Goal: Task Accomplishment & Management: Manage account settings

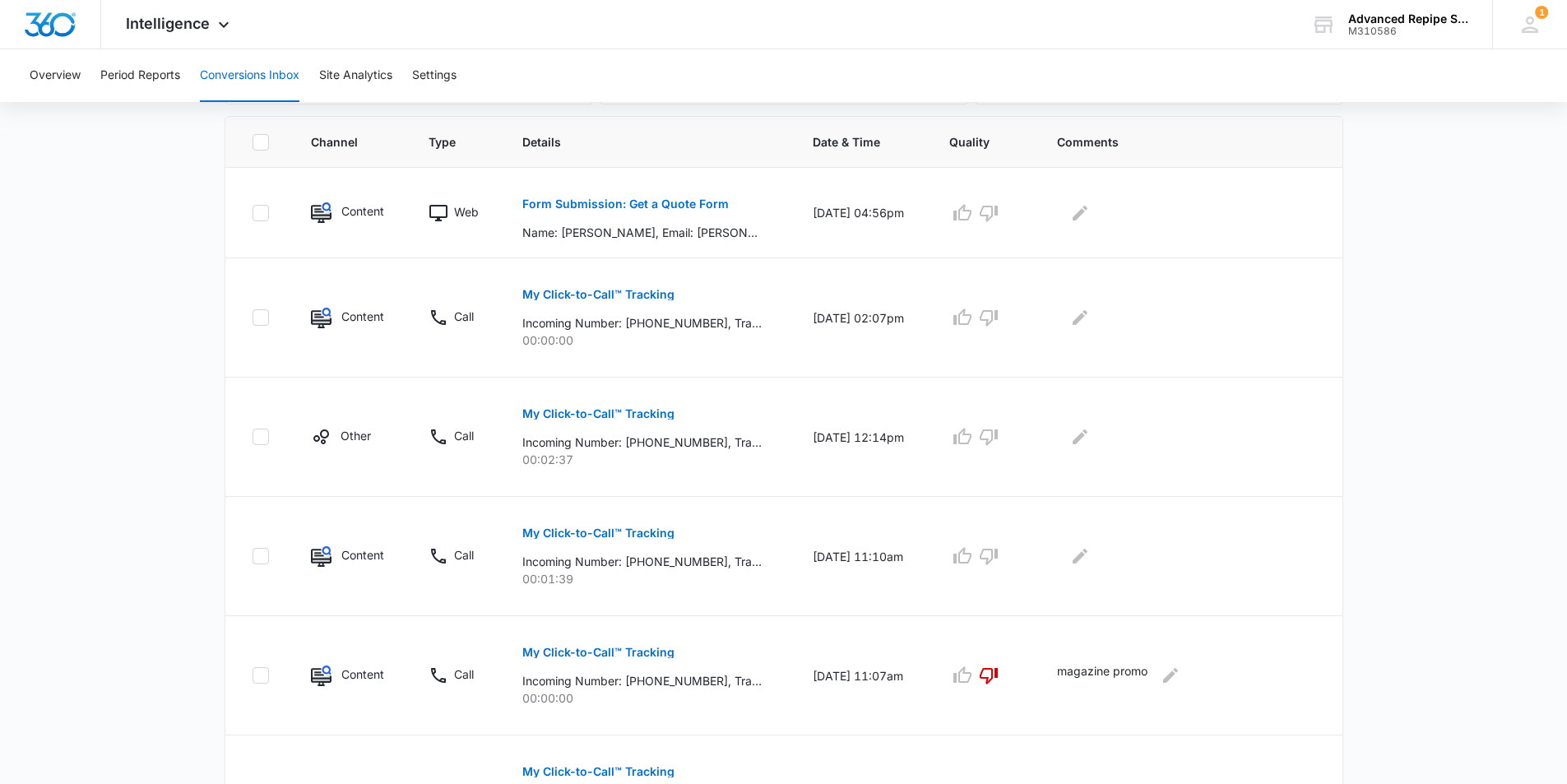
scroll to position [329, 0]
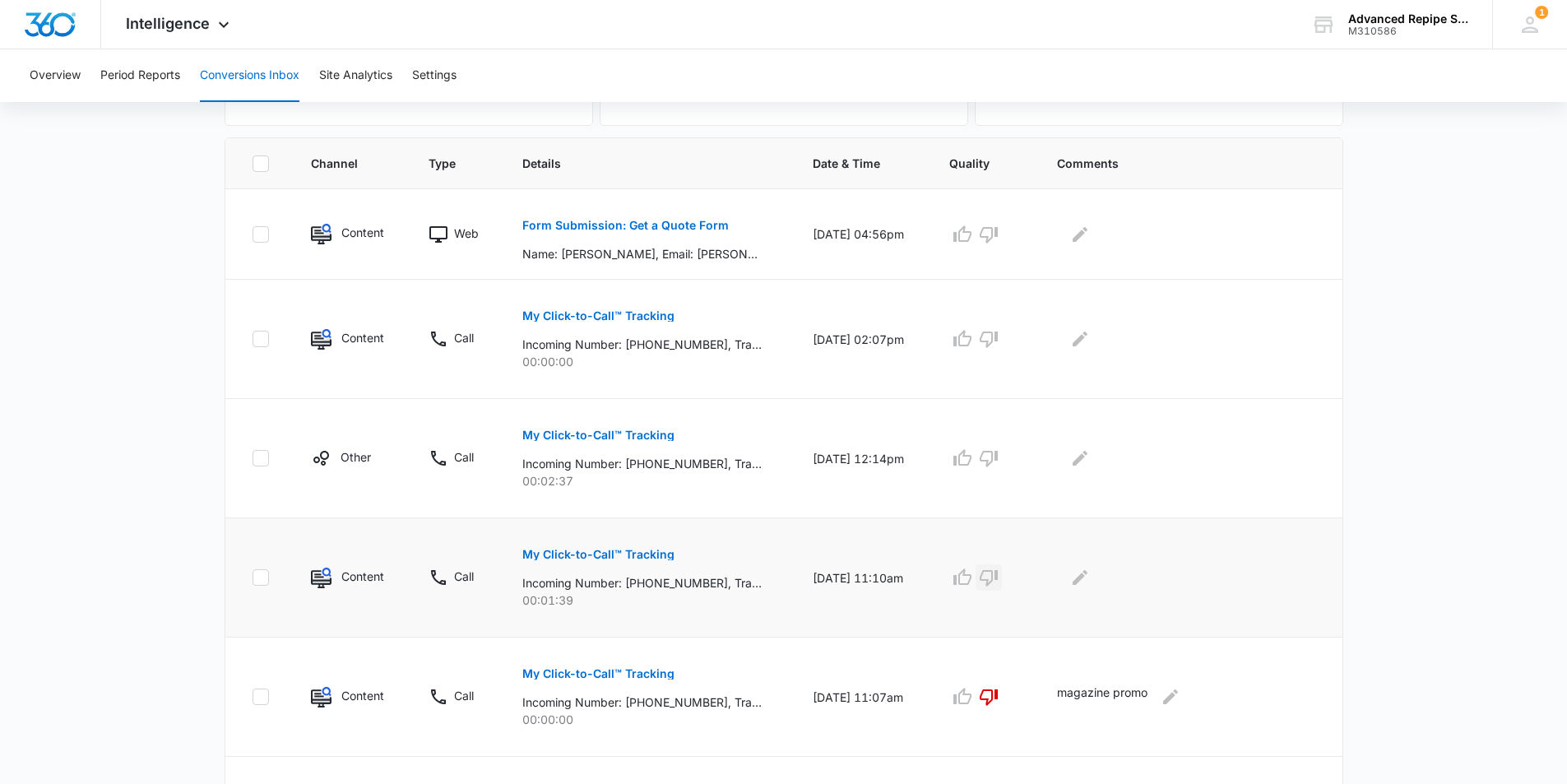
click at [998, 580] on icon "button" at bounding box center [989, 578] width 18 height 16
click at [627, 437] on p "My Click-to-Call™ Tracking" at bounding box center [598, 435] width 152 height 12
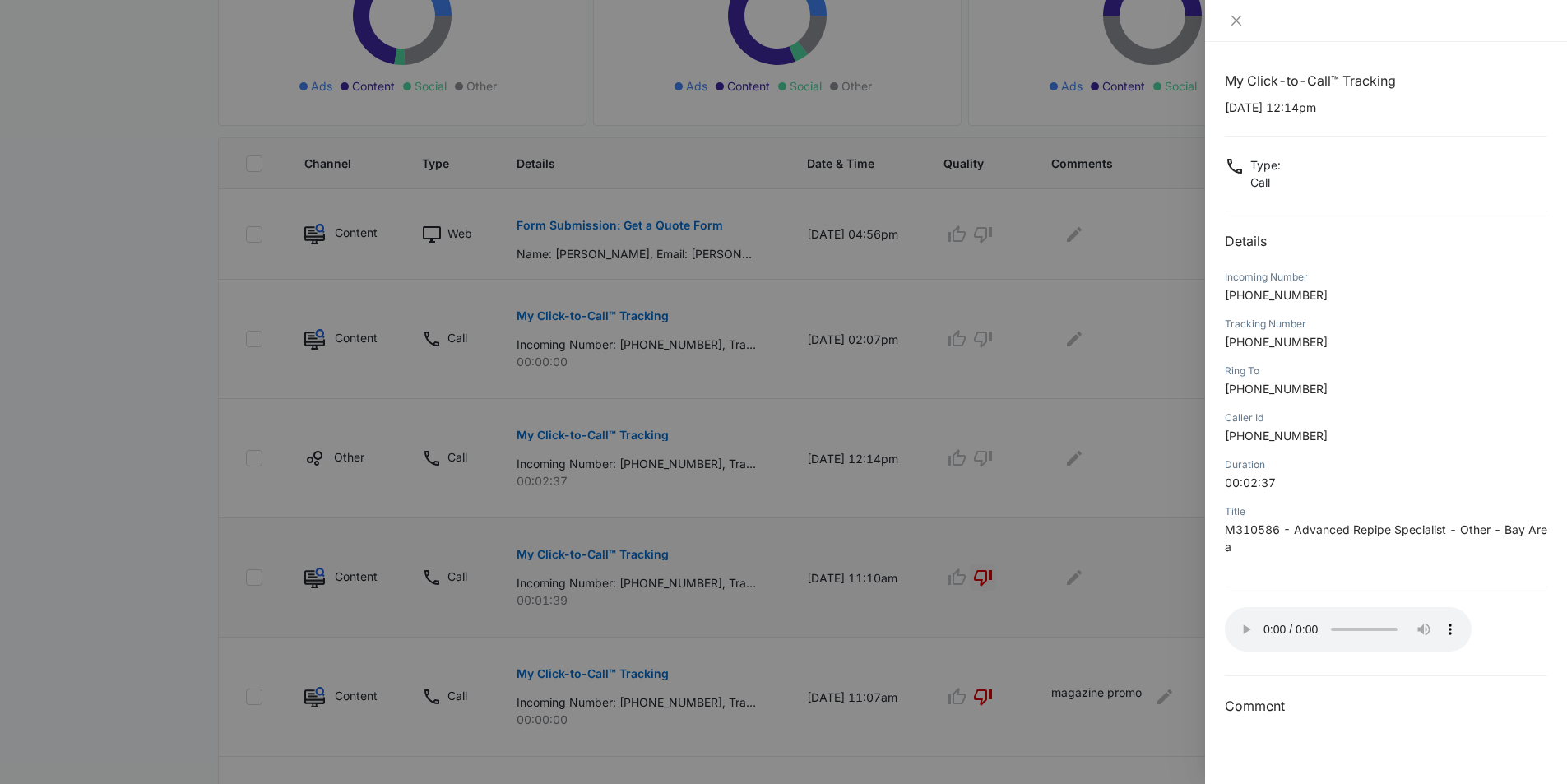
click at [1431, 490] on p "00:02:37" at bounding box center [1387, 482] width 322 height 17
click at [1239, 11] on div at bounding box center [1386, 20] width 362 height 41
click at [1238, 18] on icon "close" at bounding box center [1237, 20] width 14 height 14
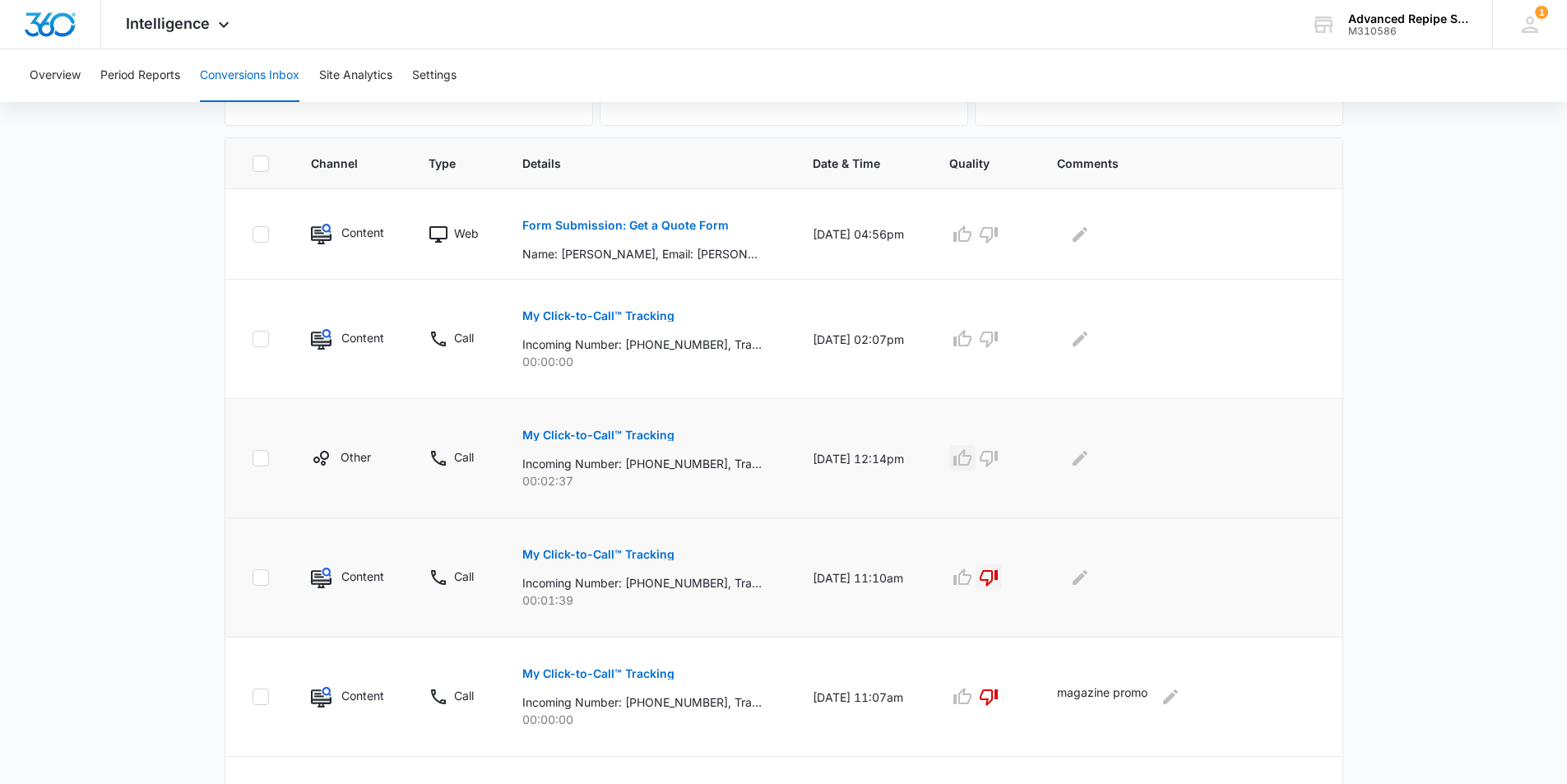
click at [972, 465] on icon "button" at bounding box center [962, 457] width 18 height 16
click at [1090, 462] on icon "Edit Comments" at bounding box center [1080, 458] width 19 height 19
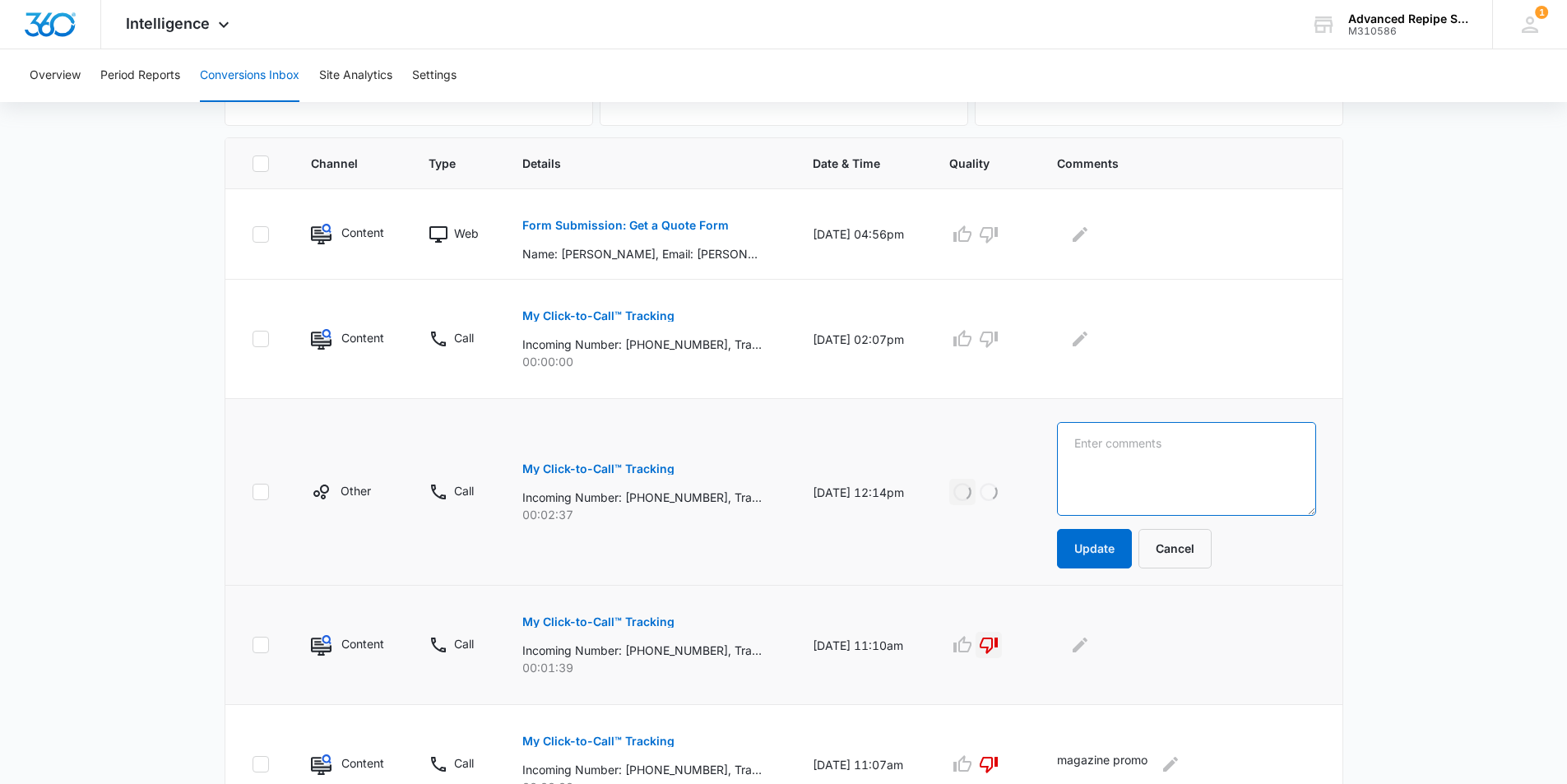
click at [1122, 463] on textarea at bounding box center [1187, 468] width 259 height 94
type textarea "Repipe Quote - [GEOGRAPHIC_DATA]"
click at [1107, 539] on button "Update" at bounding box center [1095, 548] width 75 height 40
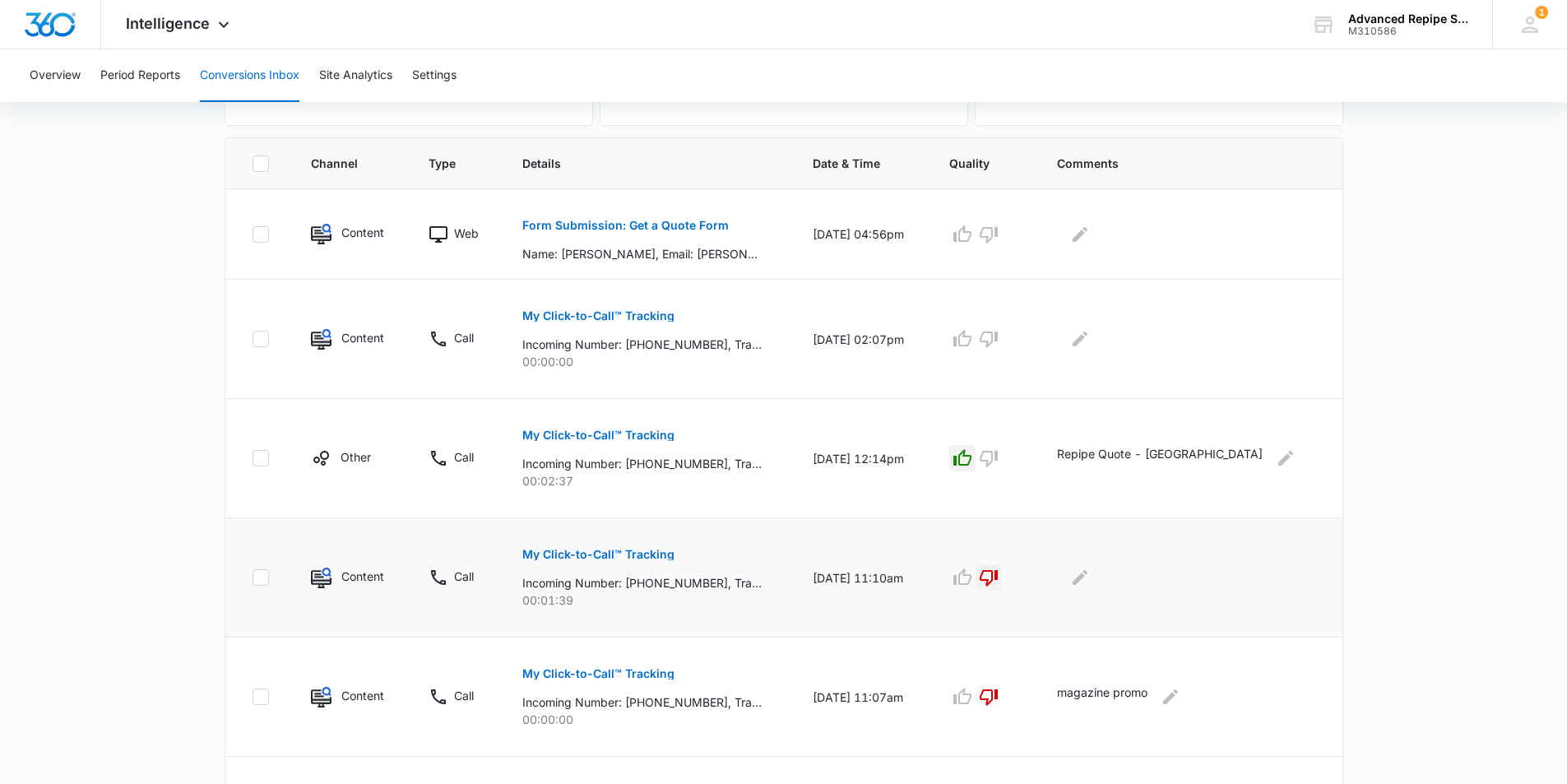
click at [1127, 539] on td at bounding box center [1190, 578] width 305 height 120
click at [972, 334] on icon "button" at bounding box center [962, 338] width 18 height 16
click at [1093, 326] on button "Edit Comments" at bounding box center [1080, 338] width 26 height 26
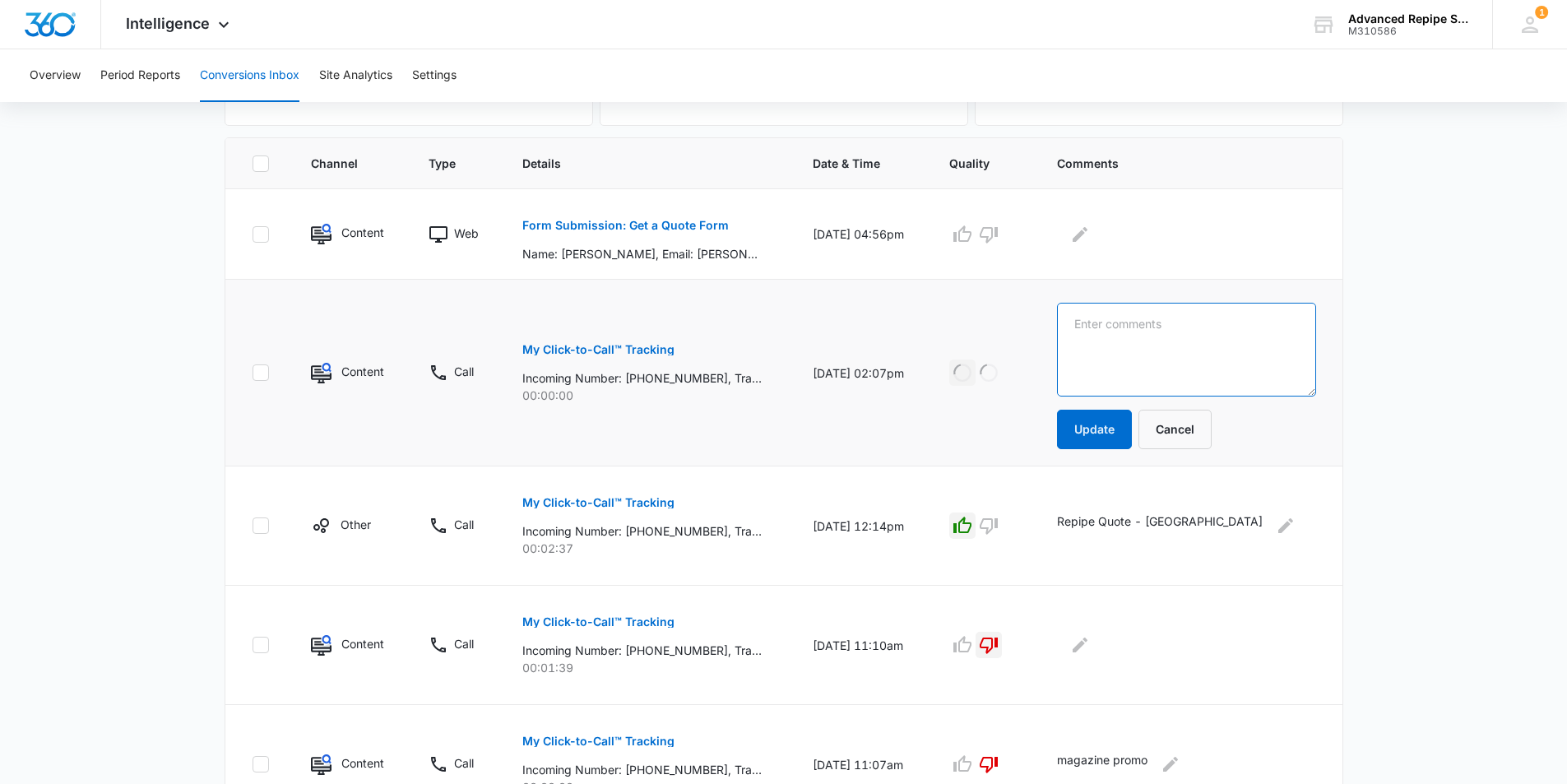
click at [1127, 338] on textarea at bounding box center [1187, 349] width 259 height 94
type textarea "Gas line / manifold SJ"
click at [1120, 427] on button "Update" at bounding box center [1095, 429] width 75 height 40
click at [973, 233] on icon "button" at bounding box center [962, 234] width 19 height 19
click at [1005, 233] on div at bounding box center [983, 233] width 69 height 26
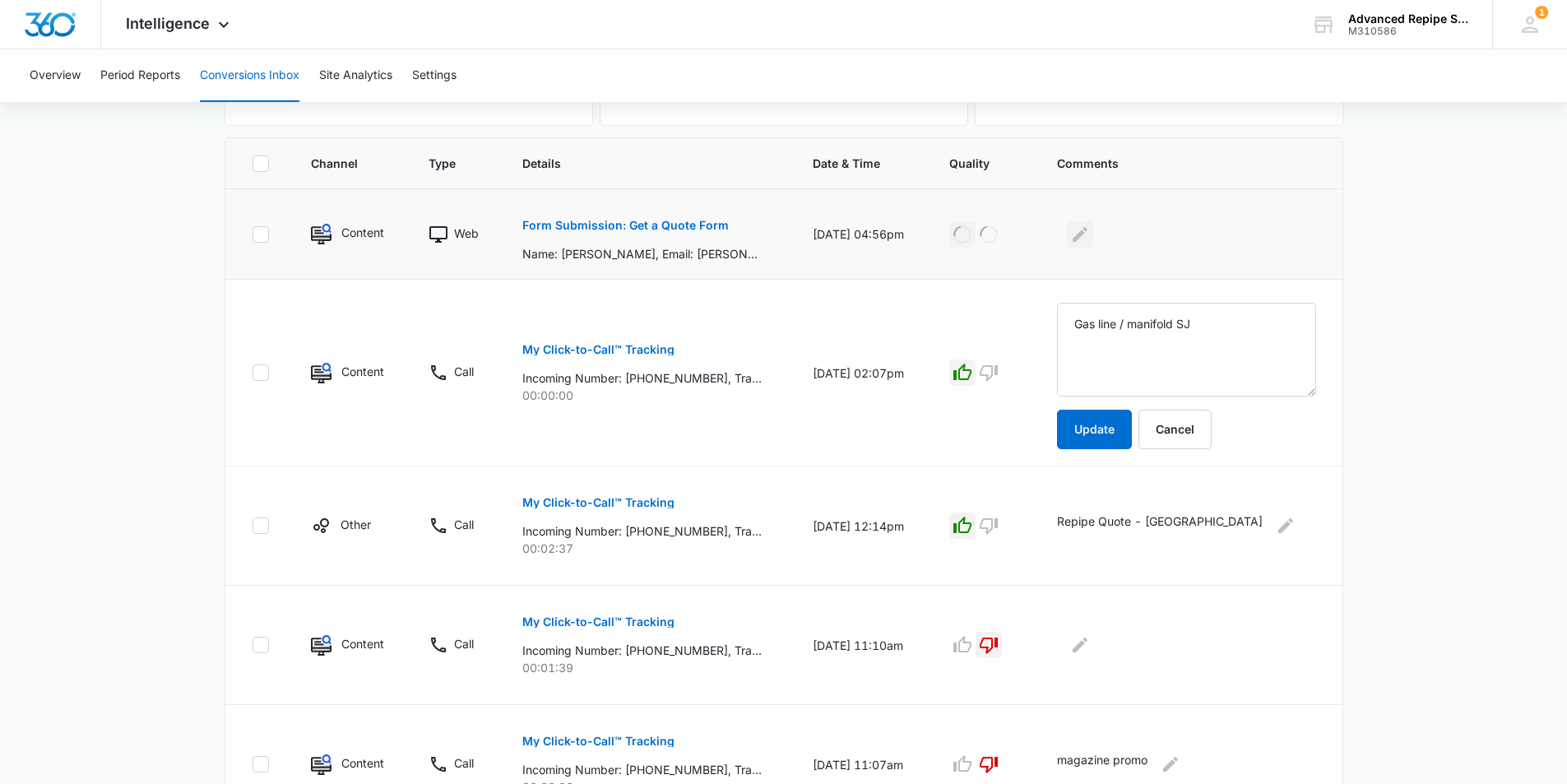
click at [1087, 233] on icon "Edit Comments" at bounding box center [1080, 233] width 14 height 14
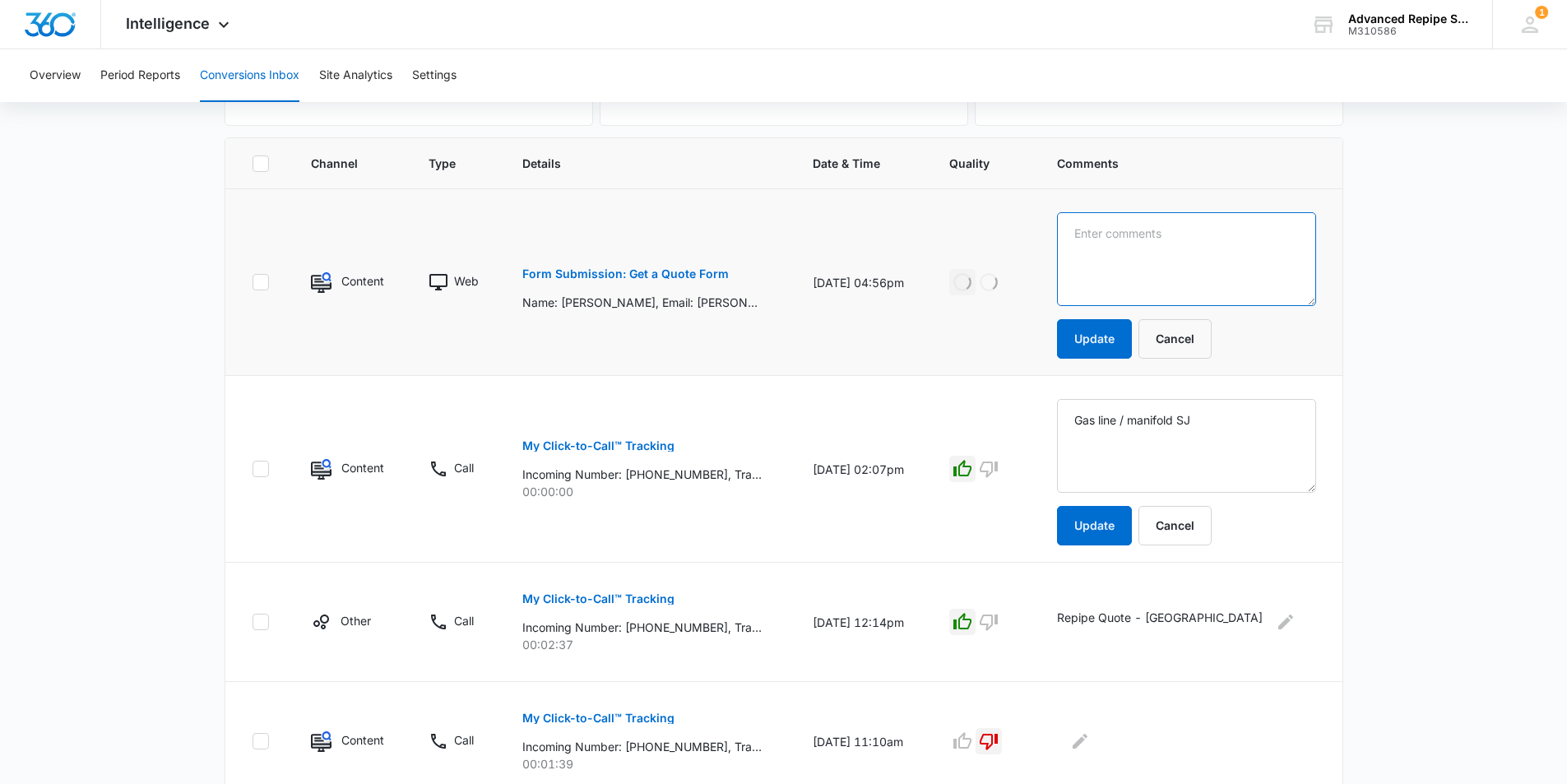
click at [1118, 233] on textarea at bounding box center [1187, 258] width 259 height 94
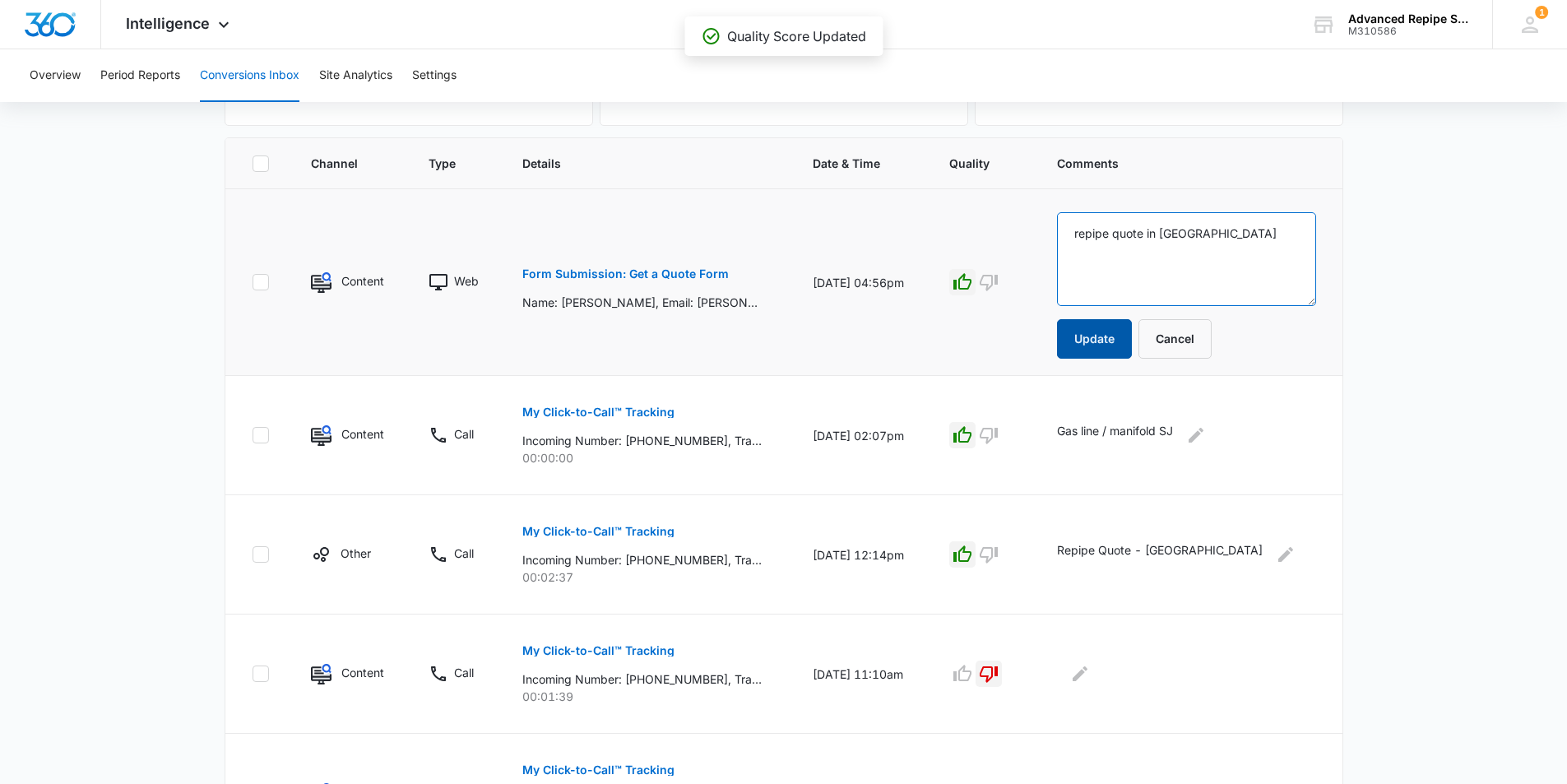
type textarea "repipe quote in [GEOGRAPHIC_DATA]"
click at [1108, 343] on button "Update" at bounding box center [1095, 338] width 75 height 40
click at [1115, 341] on button "Update" at bounding box center [1095, 338] width 75 height 40
click at [1115, 334] on button "Update" at bounding box center [1095, 338] width 75 height 40
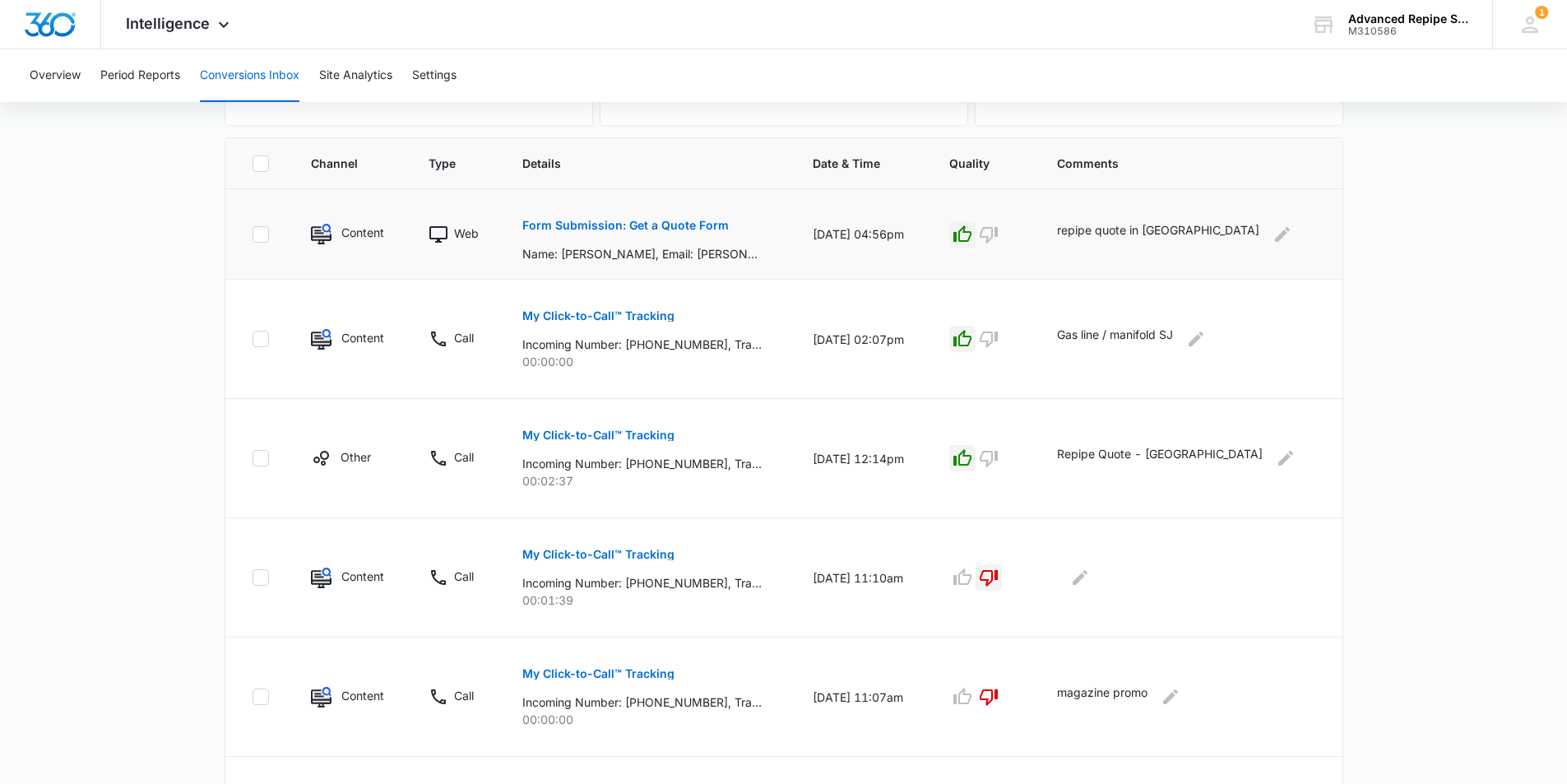
click at [135, 333] on main "Filters [DATE] [DATE] New Conversion Total Conversions: 29 Ads Content Social O…" at bounding box center [784, 582] width 1567 height 1585
